Goal: Navigation & Orientation: Understand site structure

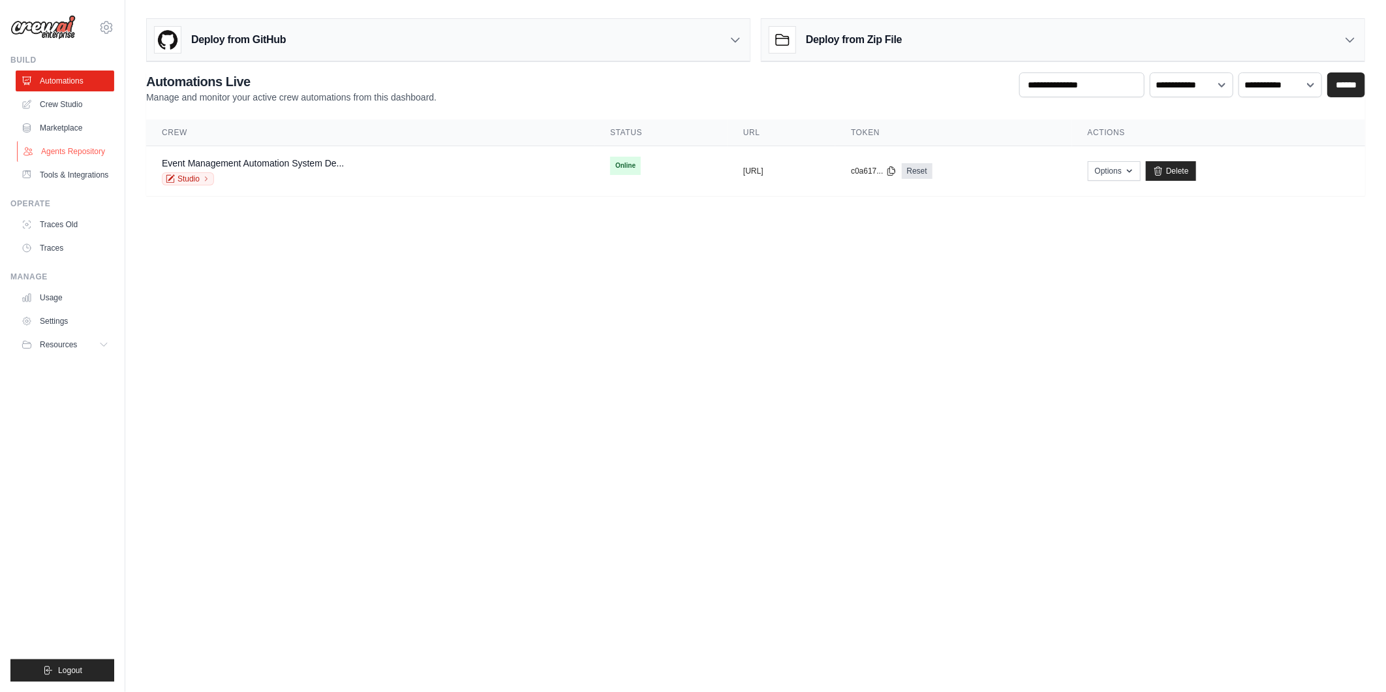
click at [78, 153] on link "Agents Repository" at bounding box center [66, 151] width 99 height 21
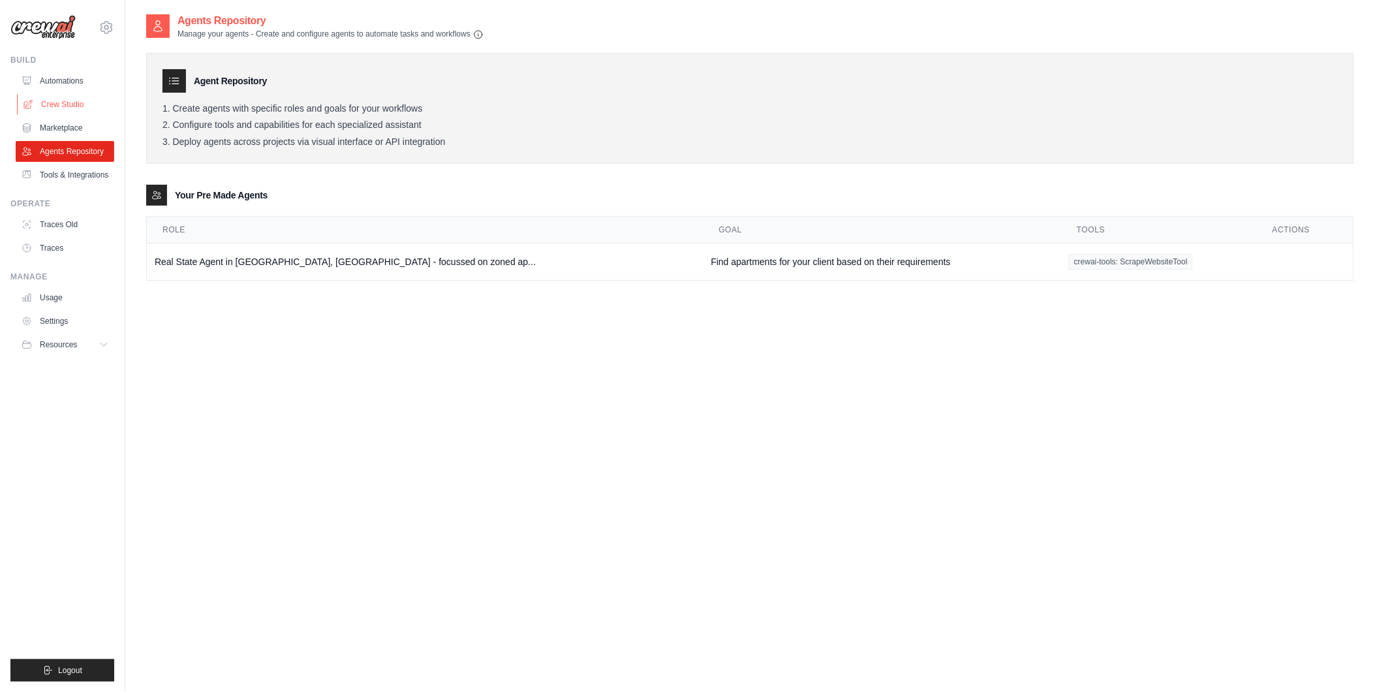
click at [63, 102] on link "Crew Studio" at bounding box center [66, 104] width 99 height 21
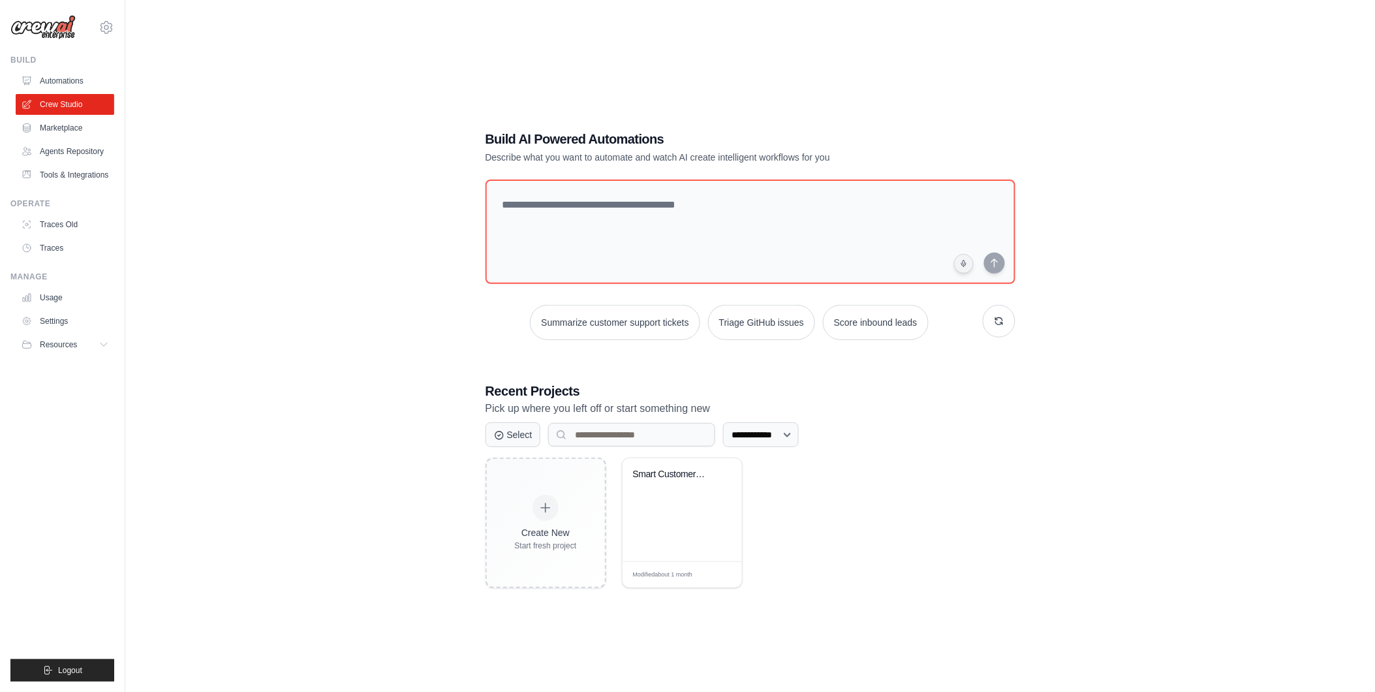
click at [224, 189] on div "**********" at bounding box center [750, 359] width 1208 height 692
click at [55, 125] on link "Marketplace" at bounding box center [66, 127] width 99 height 21
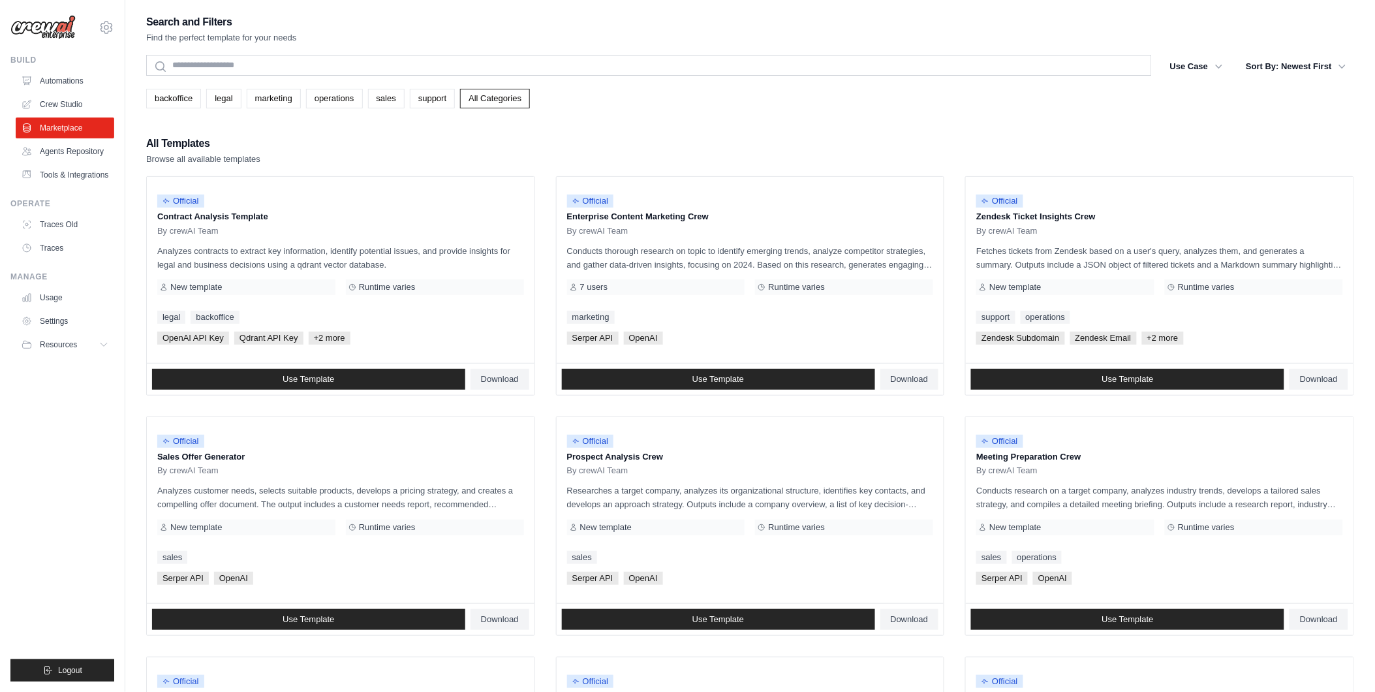
click at [55, 149] on link "Agents Repository" at bounding box center [65, 151] width 99 height 21
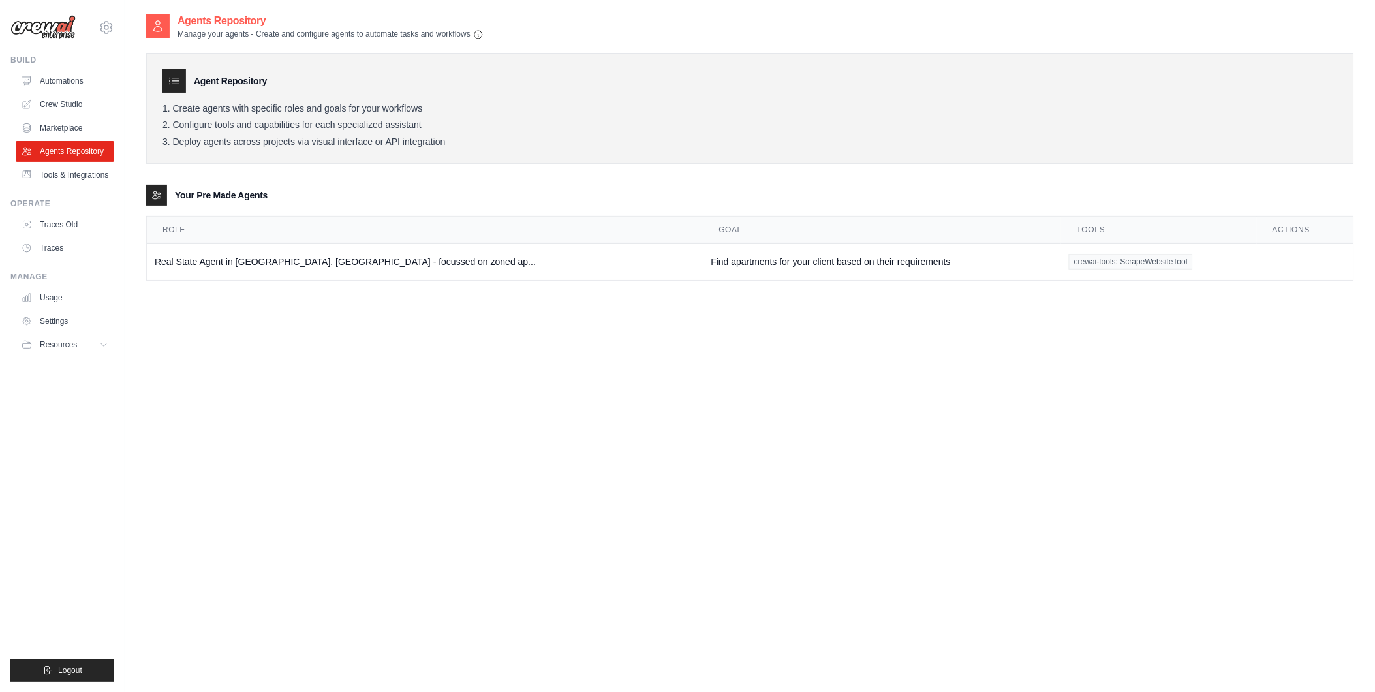
click at [53, 166] on link "Tools & Integrations" at bounding box center [65, 174] width 99 height 21
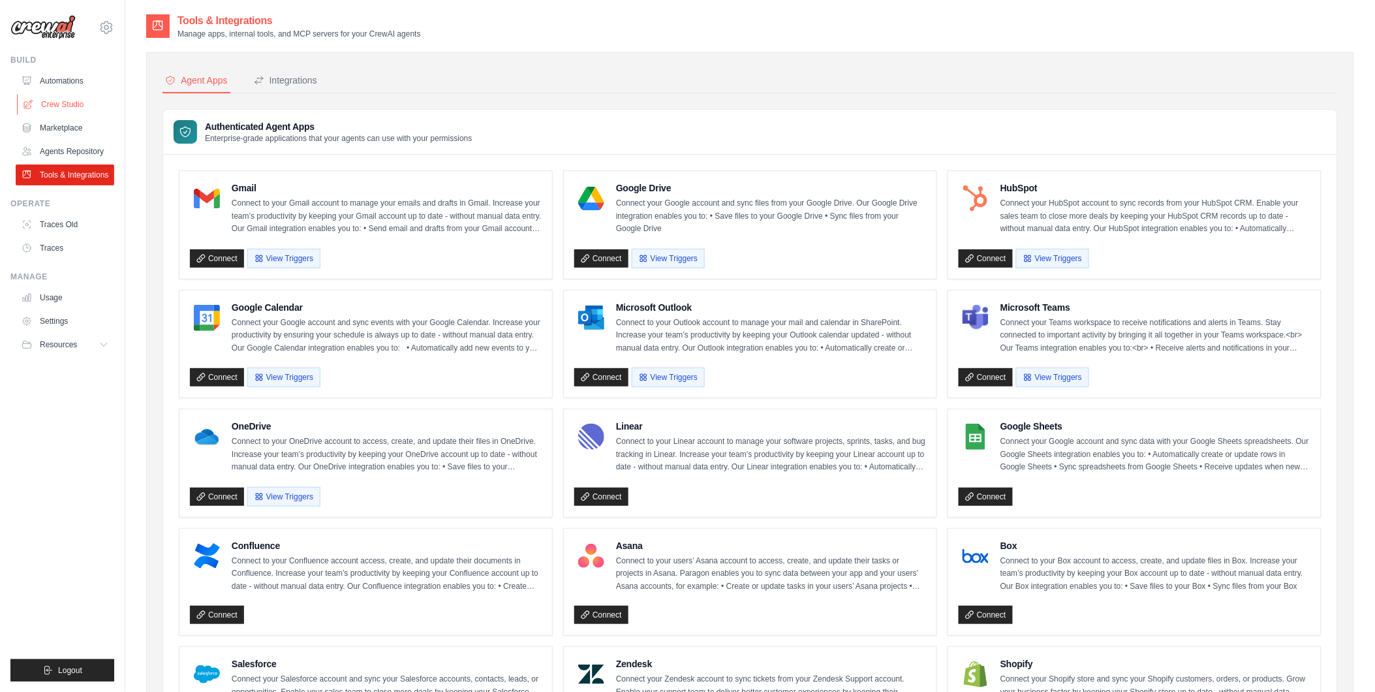
click at [57, 97] on link "Crew Studio" at bounding box center [66, 104] width 99 height 21
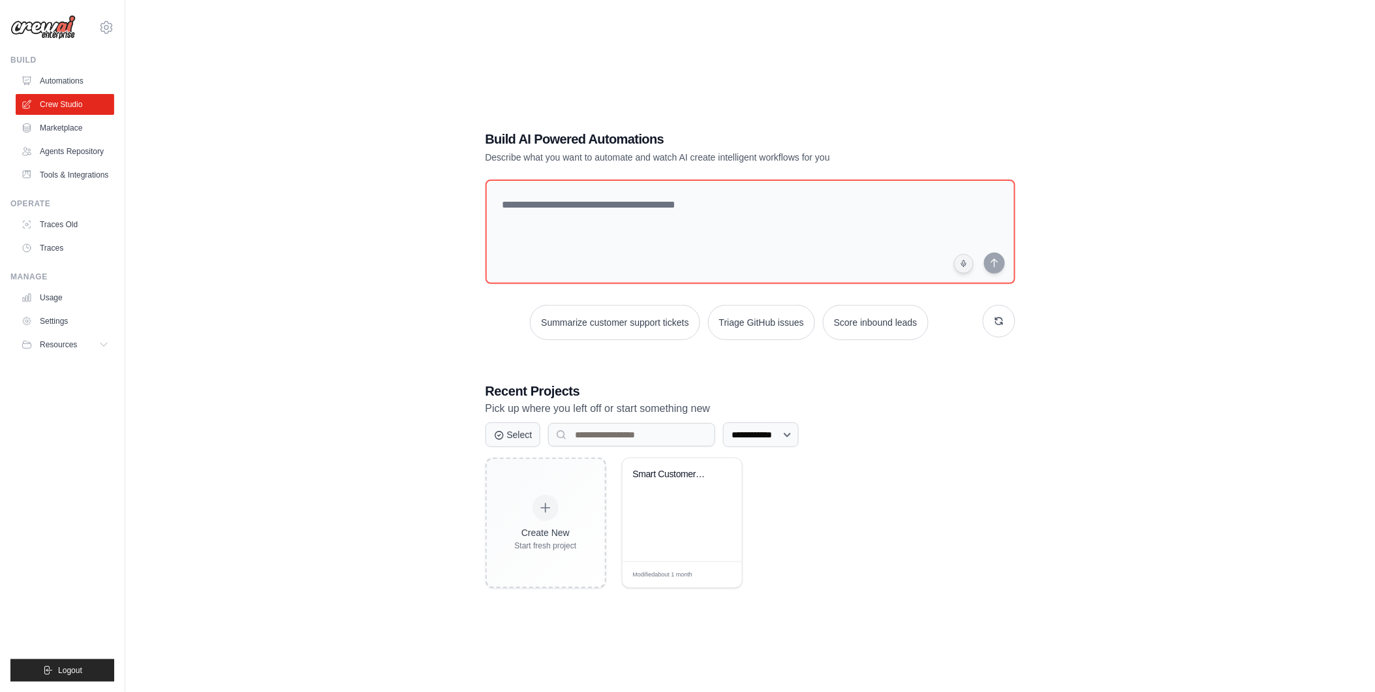
click at [64, 69] on div "Build Automations Crew Studio Marketplace Agents Repository" at bounding box center [62, 120] width 104 height 130
click at [72, 170] on link "Tools & Integrations" at bounding box center [66, 174] width 99 height 21
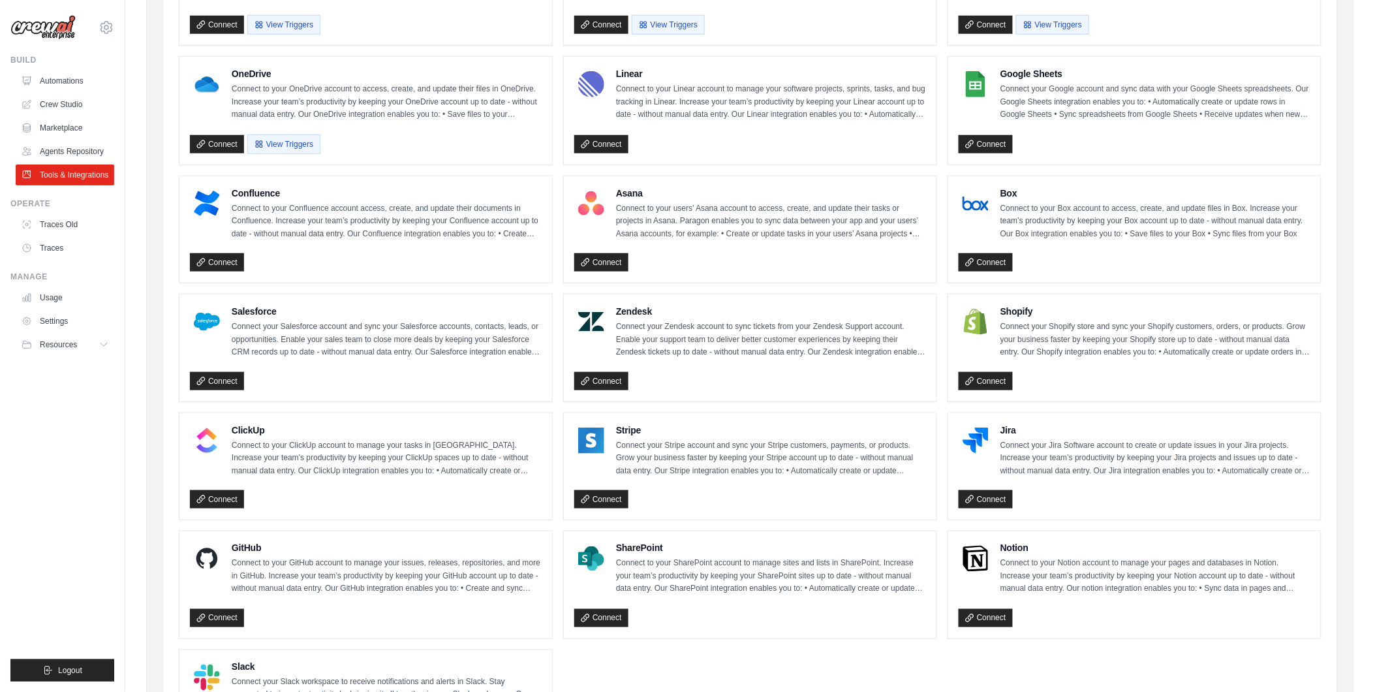
scroll to position [46, 0]
